Goal: Transaction & Acquisition: Purchase product/service

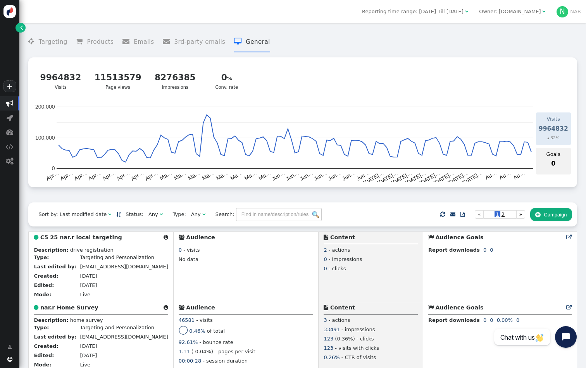
click at [559, 17] on span "N NAR" at bounding box center [569, 12] width 24 height 12
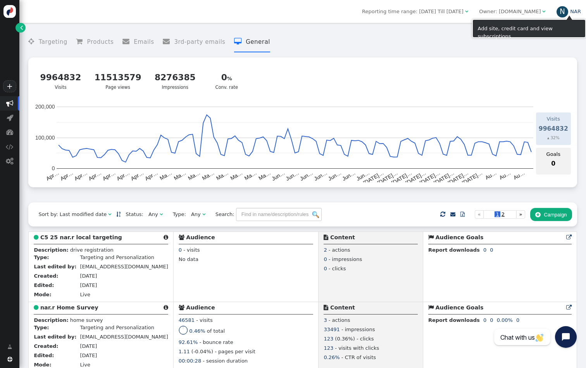
click at [560, 14] on div "N" at bounding box center [563, 12] width 12 height 12
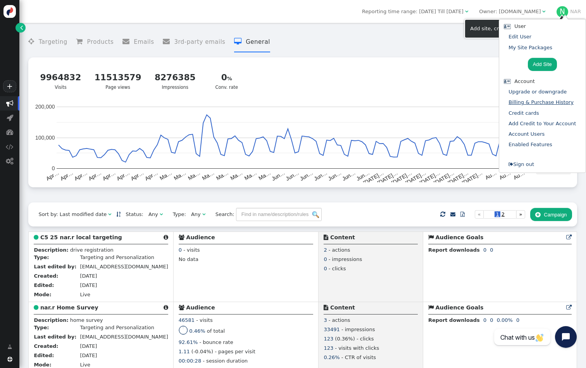
click at [535, 102] on link "Billing & Purchase History" at bounding box center [541, 102] width 65 height 6
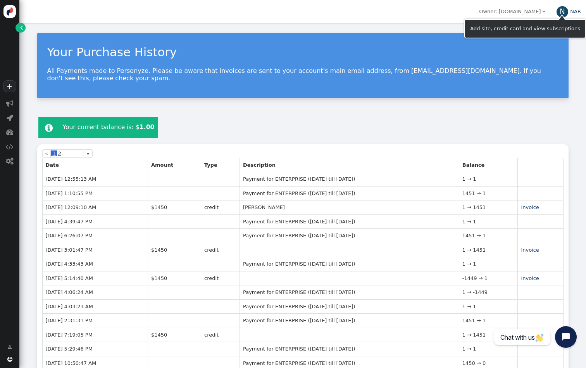
click at [559, 12] on div "N" at bounding box center [563, 12] width 12 height 12
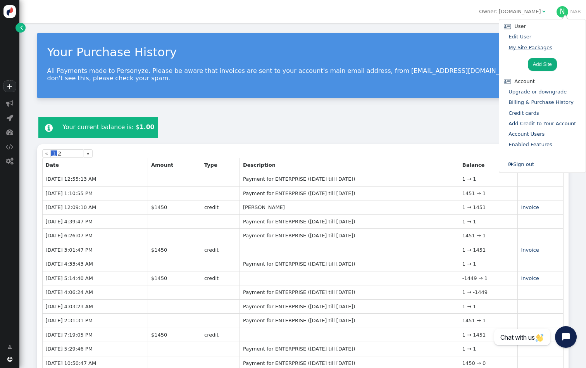
click at [531, 46] on link "My Site Packages" at bounding box center [531, 48] width 44 height 6
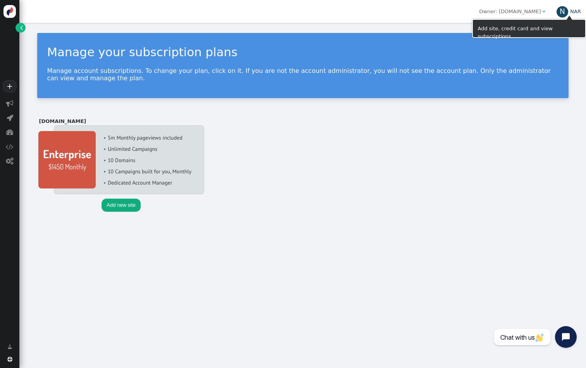
click at [559, 10] on div "N" at bounding box center [563, 12] width 12 height 12
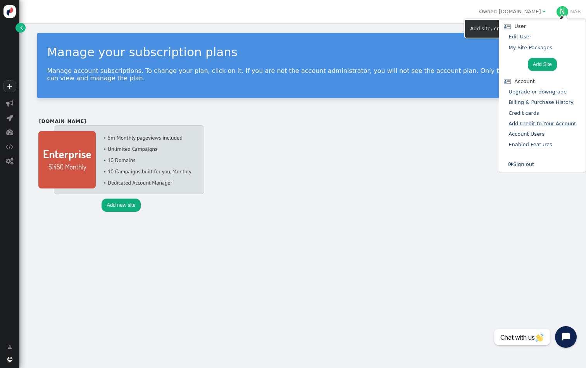
click at [532, 123] on link "Add Credit to Your Account" at bounding box center [542, 124] width 67 height 6
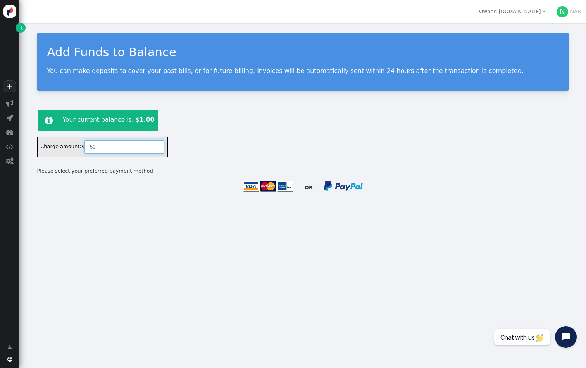
click at [126, 146] on input "50" at bounding box center [125, 146] width 80 height 13
type input "1450"
click at [285, 186] on img at bounding box center [268, 186] width 51 height 11
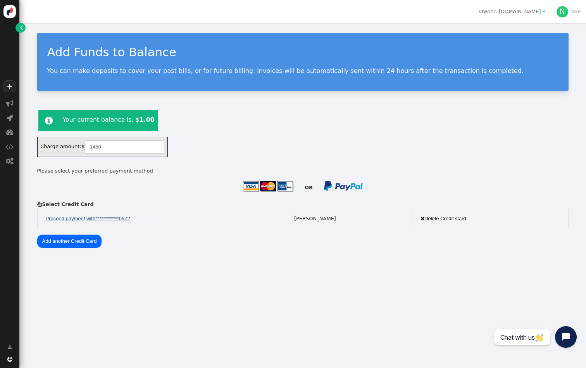
click at [115, 217] on span "**********" at bounding box center [112, 219] width 35 height 8
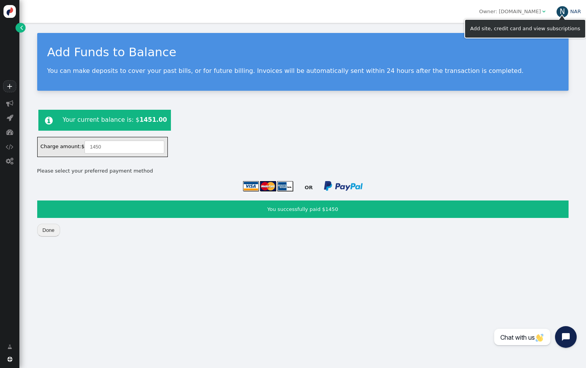
click at [561, 11] on div "N" at bounding box center [563, 12] width 12 height 12
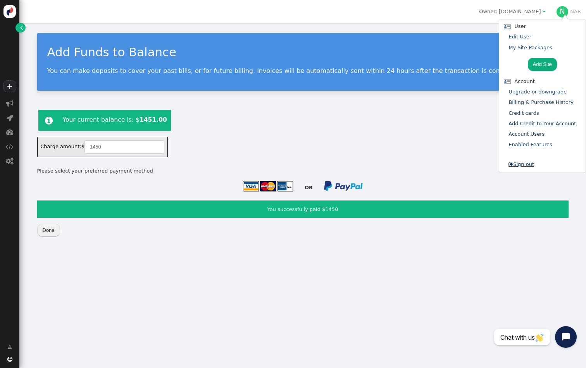
click at [527, 162] on link " Sign out" at bounding box center [522, 164] width 26 height 6
